Goal: Book appointment/travel/reservation

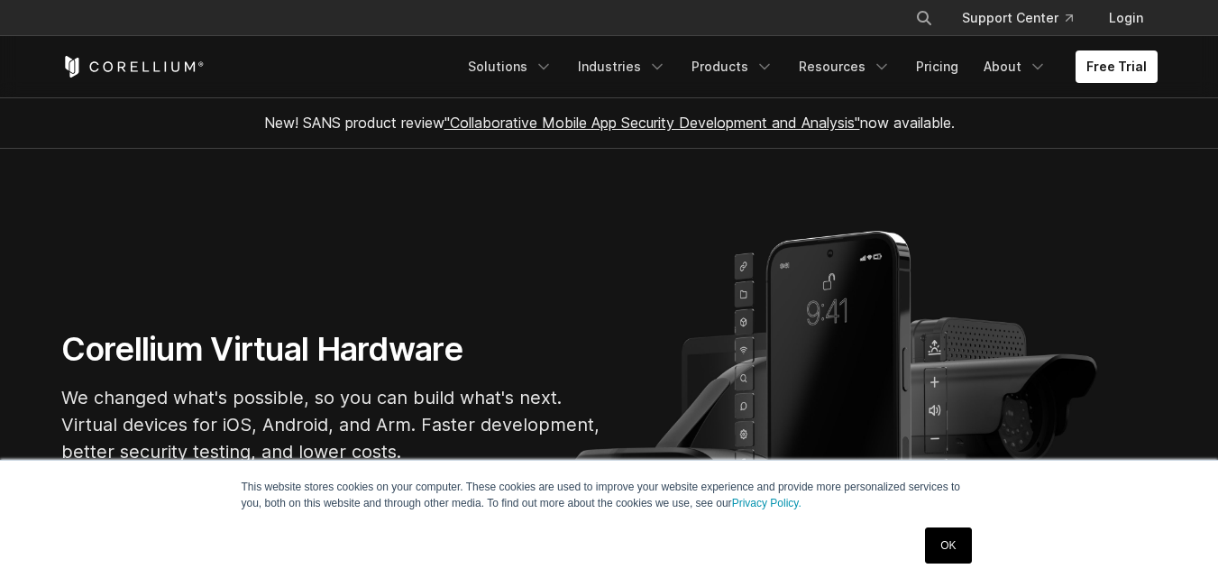
click at [1115, 63] on link "Free Trial" at bounding box center [1117, 66] width 82 height 32
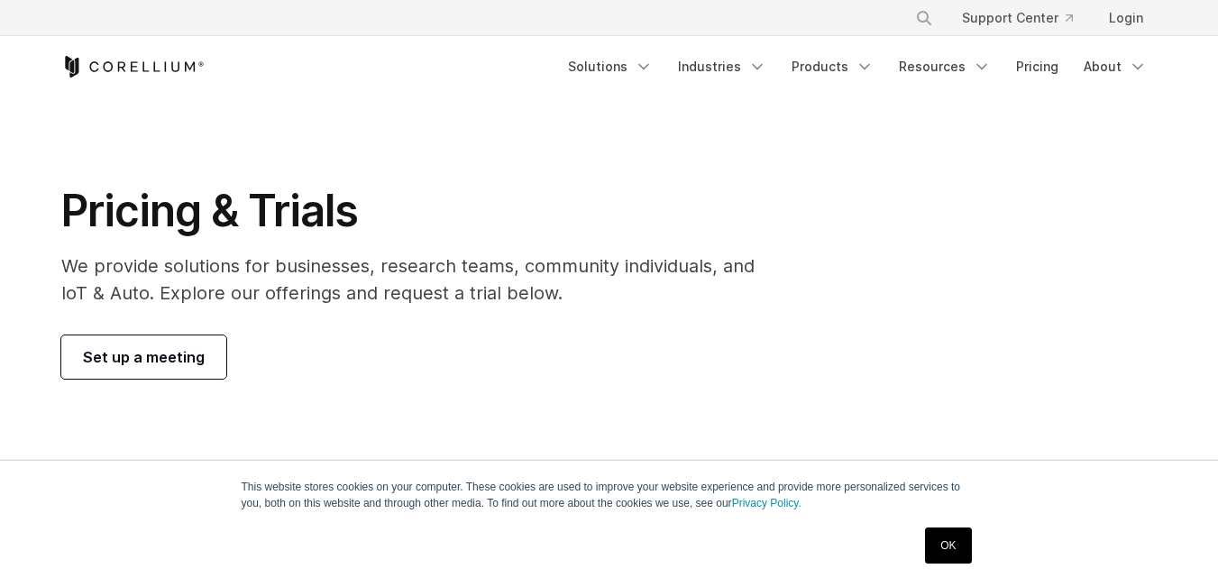
click at [142, 355] on span "Set up a meeting" at bounding box center [144, 357] width 122 height 22
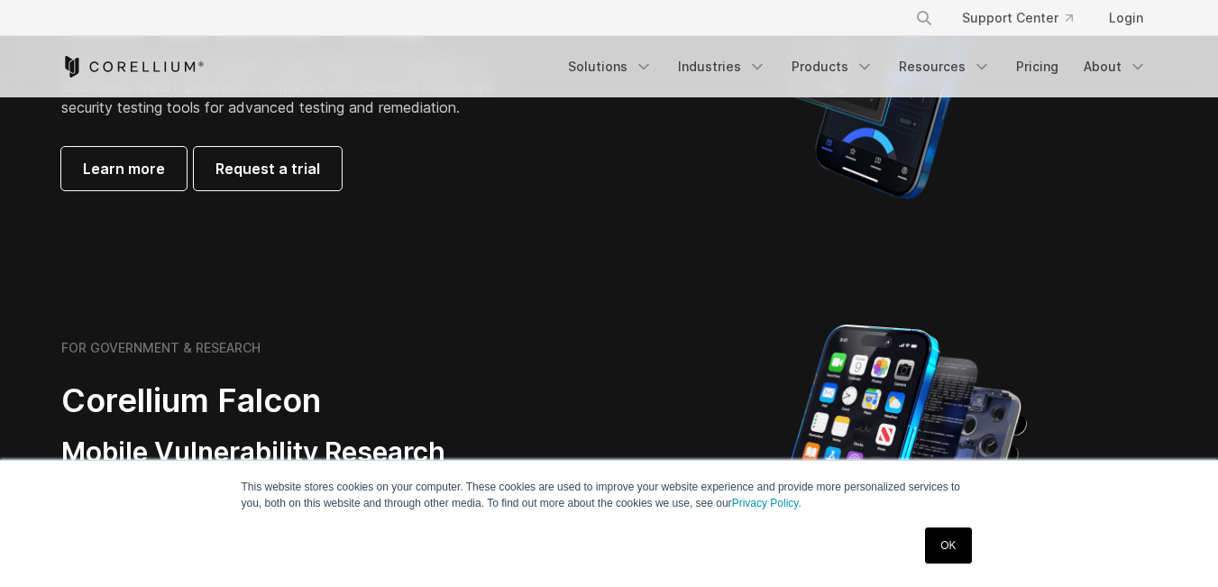
scroll to position [841, 0]
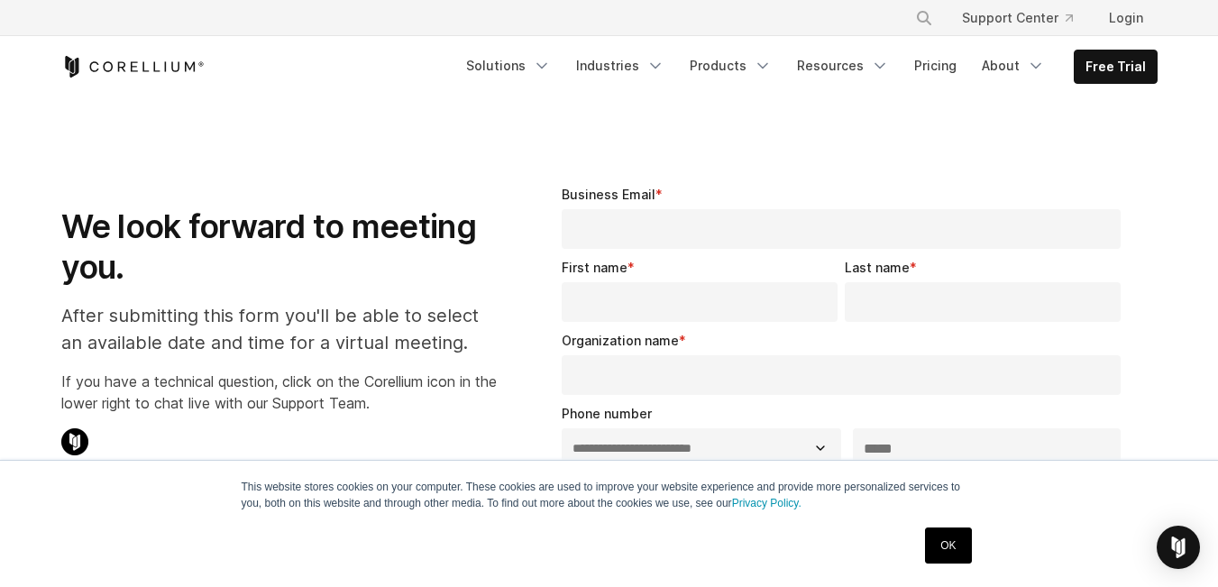
select select "**"
click at [953, 552] on link "OK" at bounding box center [948, 545] width 46 height 36
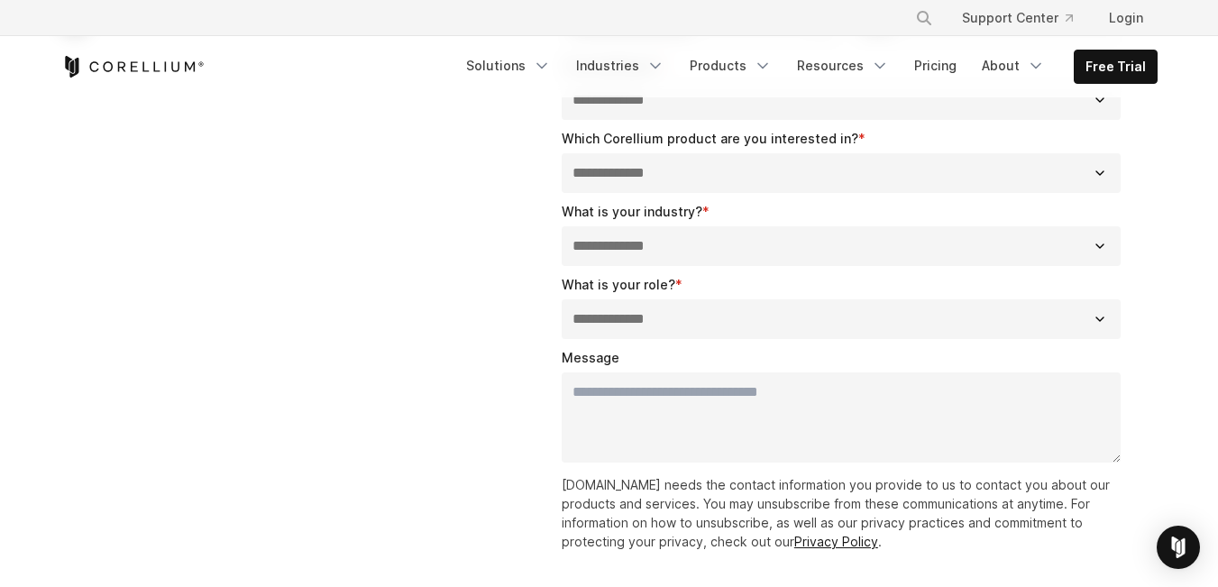
scroll to position [210, 0]
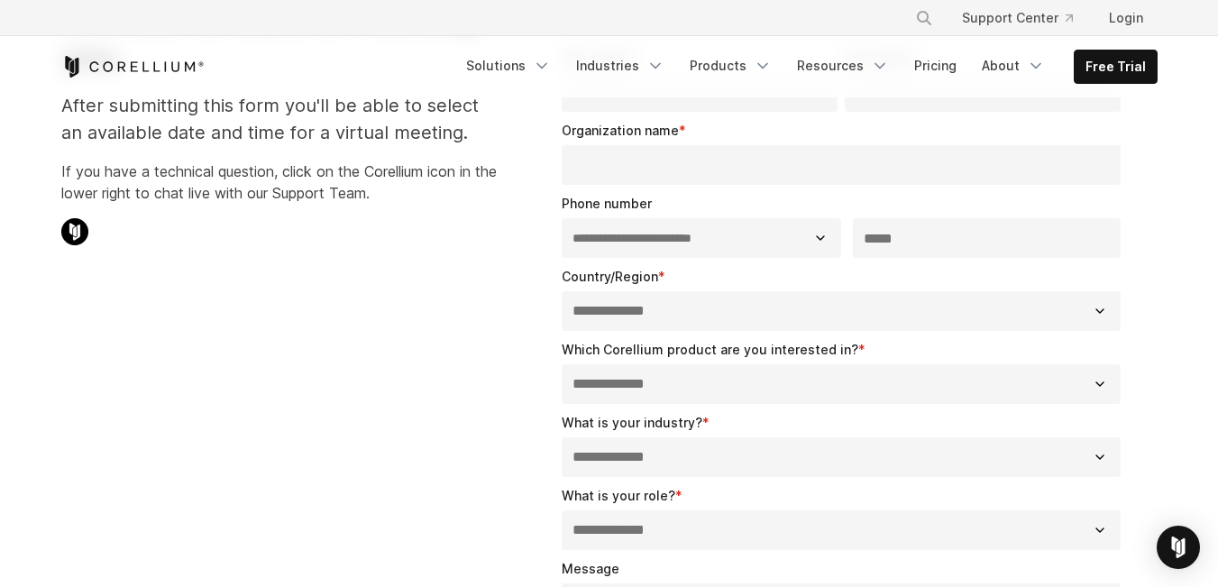
click at [621, 152] on input "Organization name *" at bounding box center [842, 165] width 560 height 40
